Goal: Go to known website: Go to known website

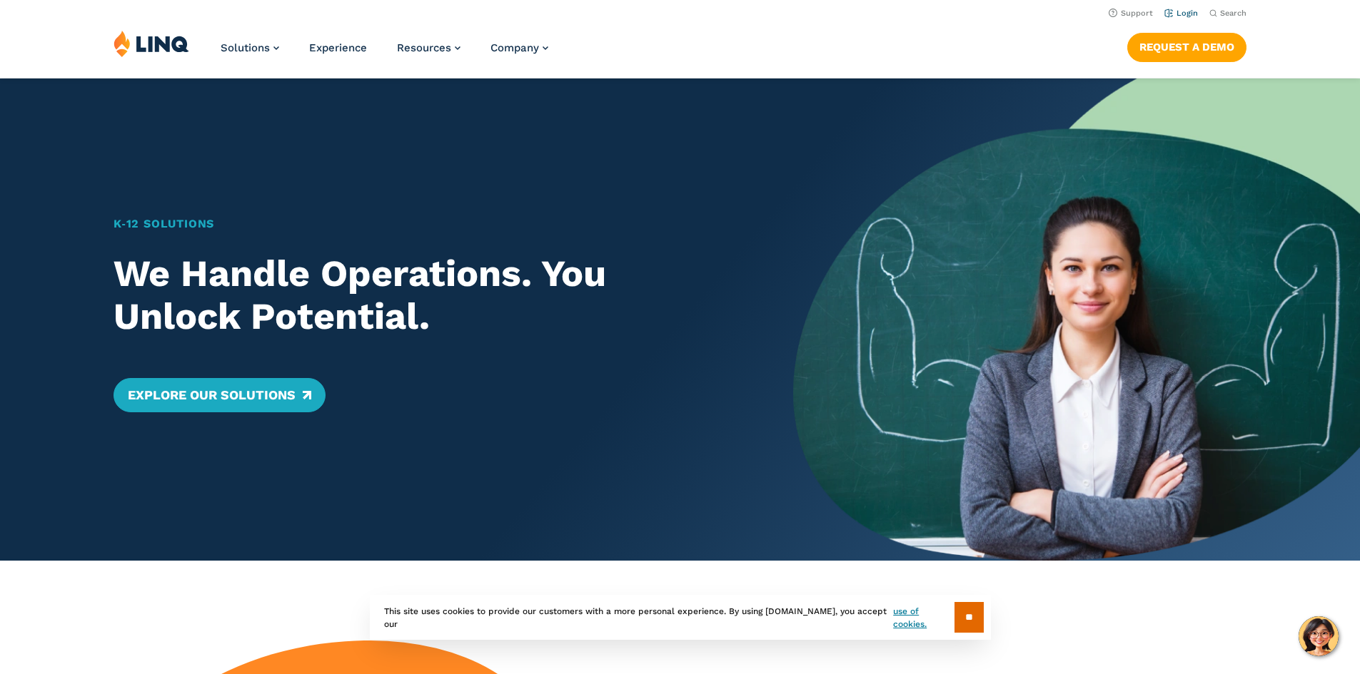
click at [1170, 6] on li "Login" at bounding box center [1181, 12] width 34 height 16
click at [1179, 10] on link "Login" at bounding box center [1181, 13] width 34 height 9
